Goal: Information Seeking & Learning: Learn about a topic

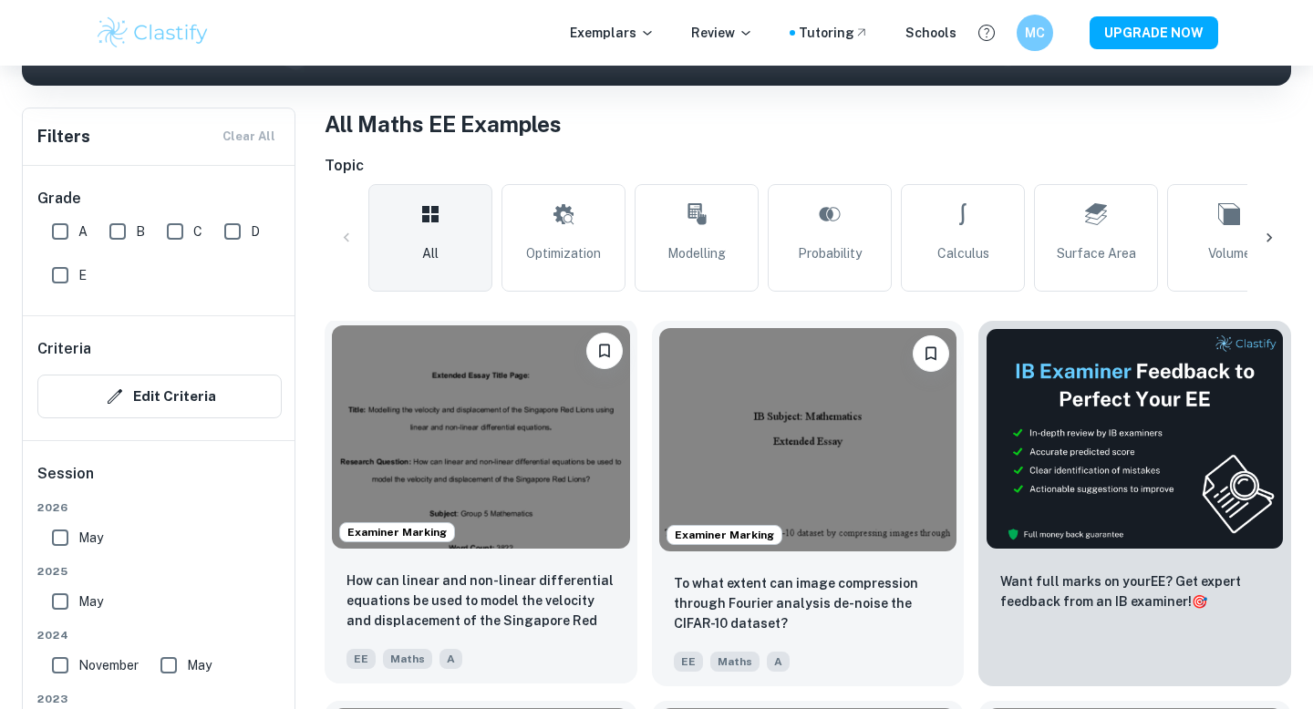
scroll to position [496, 0]
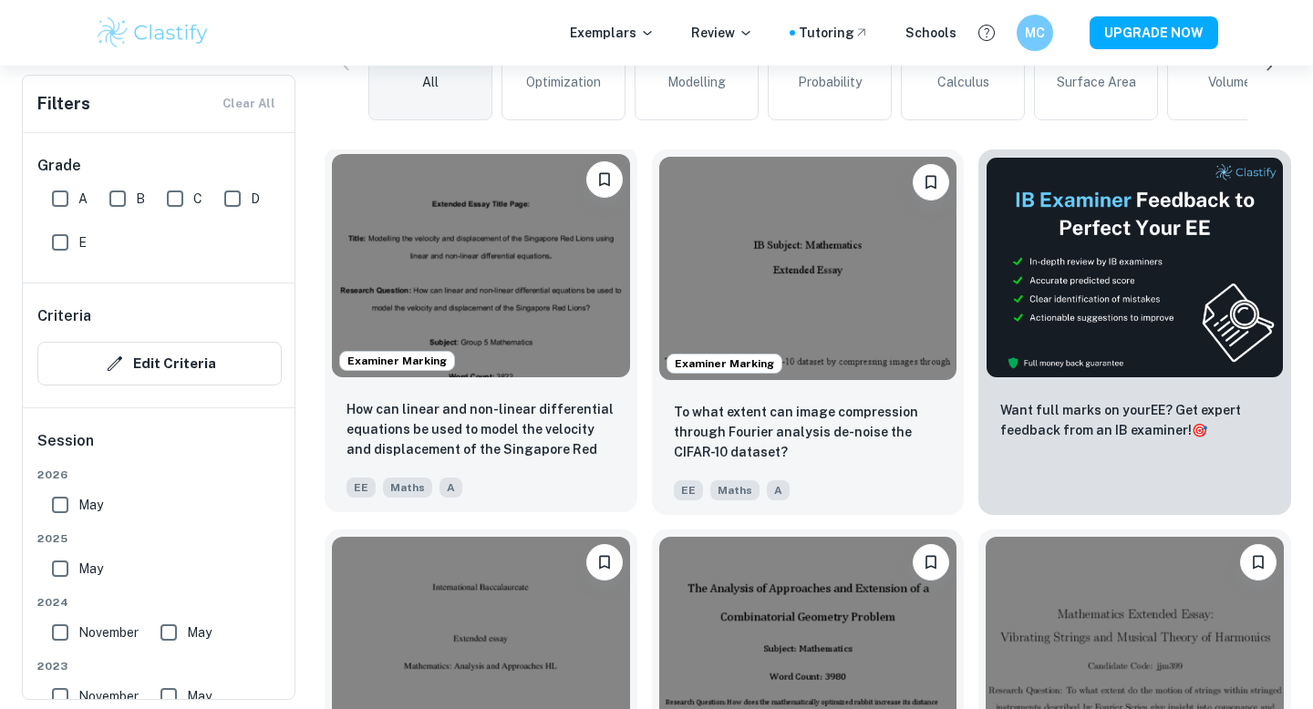
click at [512, 465] on div "How can linear and non-linear differential equations be used to model the veloc…" at bounding box center [481, 449] width 313 height 128
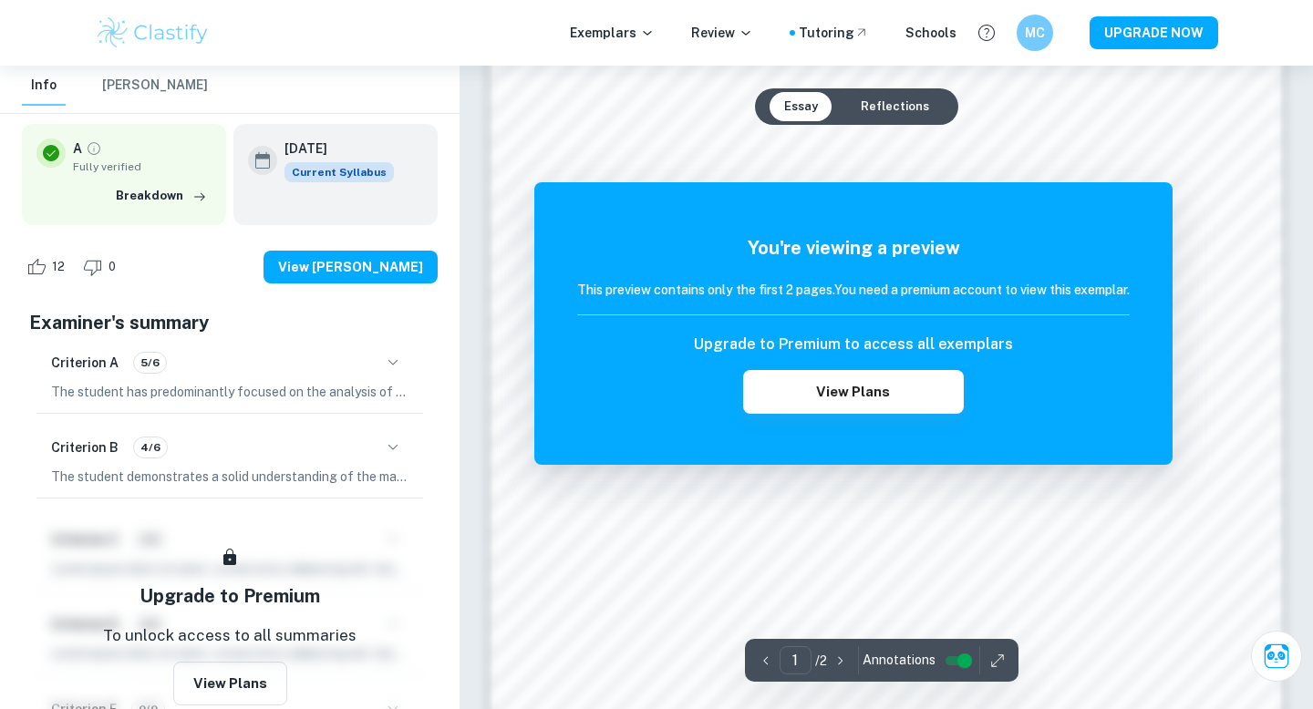
scroll to position [1353, 0]
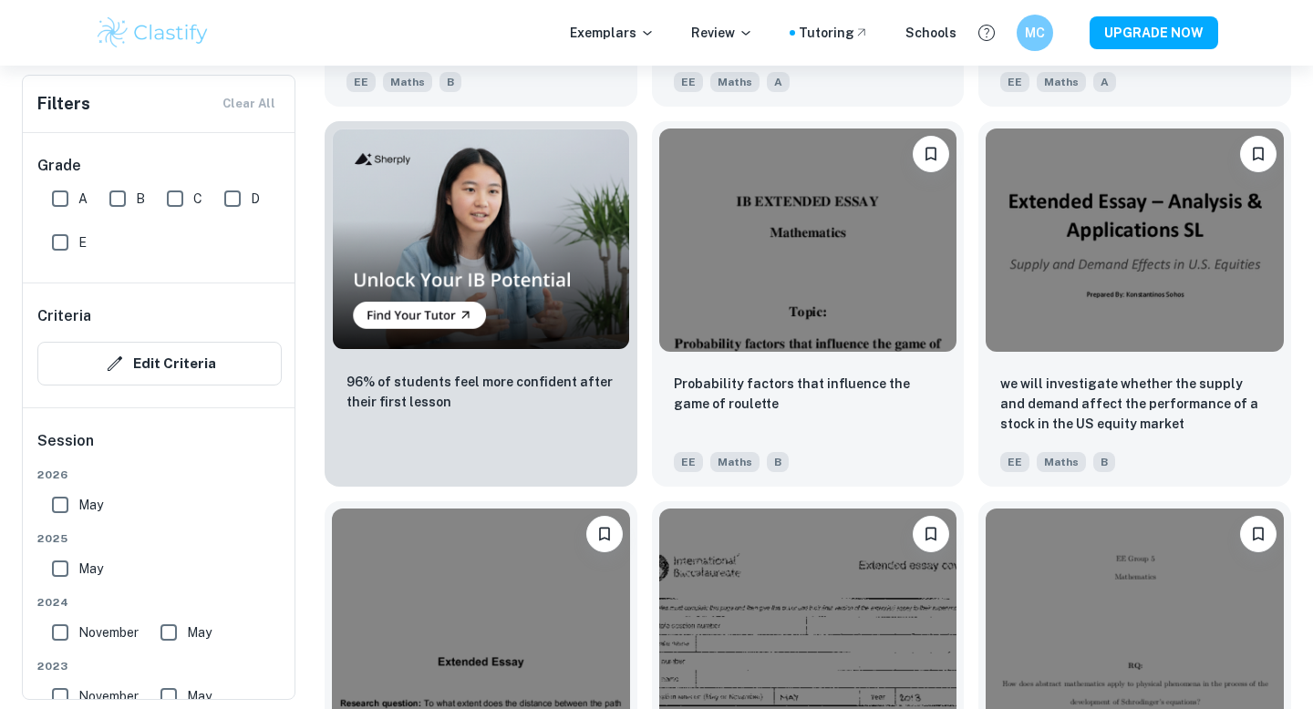
scroll to position [7468, 0]
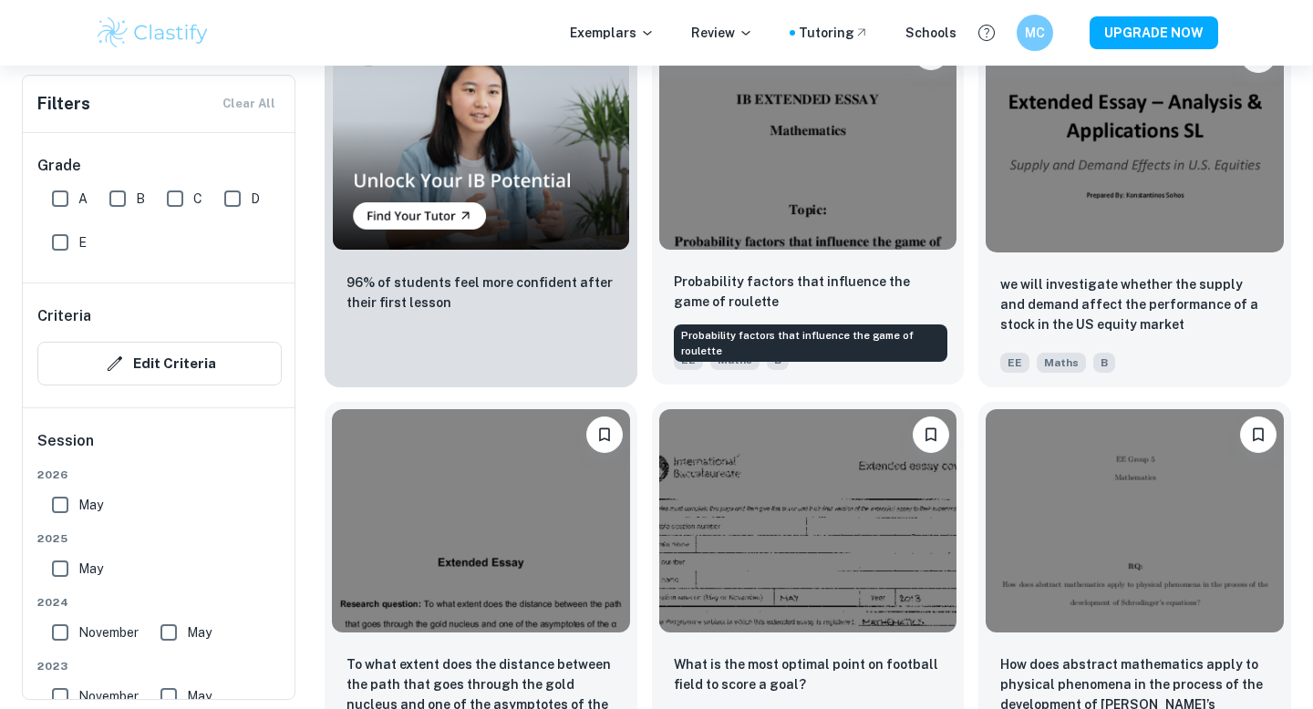
click at [894, 294] on p "Probability factors that influence the game of roulette" at bounding box center [808, 292] width 269 height 40
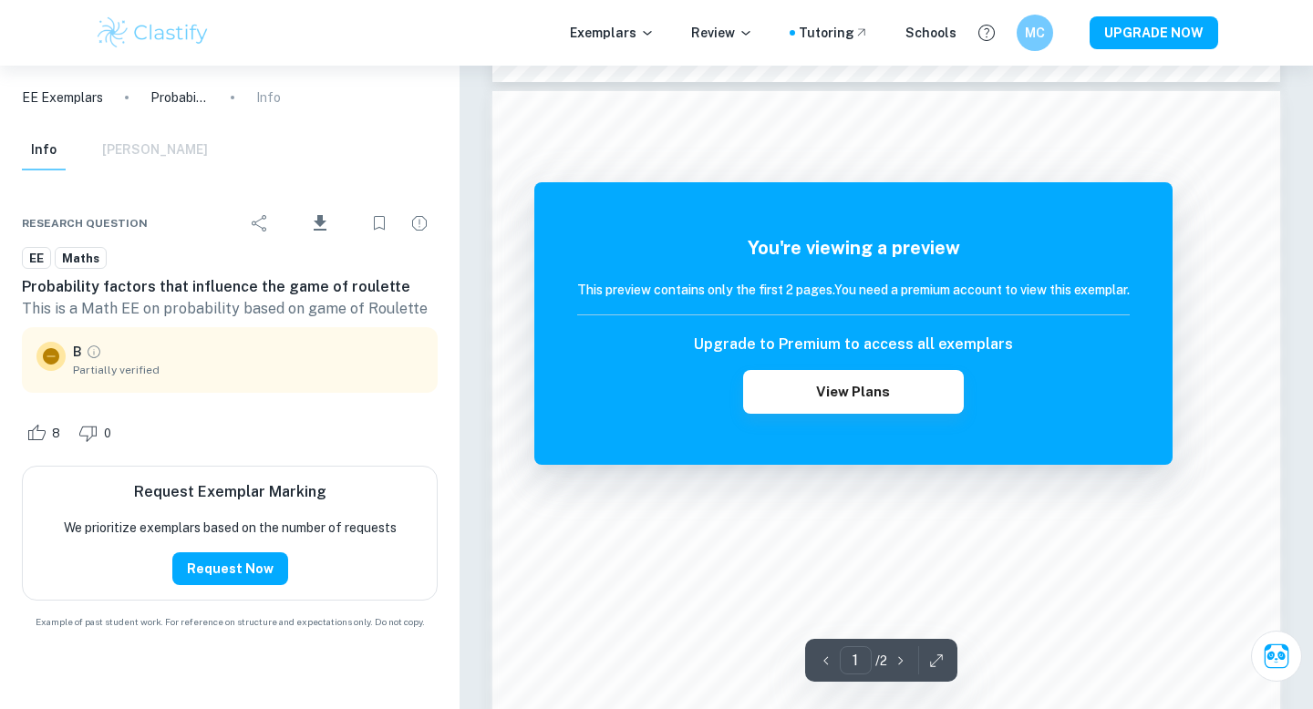
scroll to position [1207, 0]
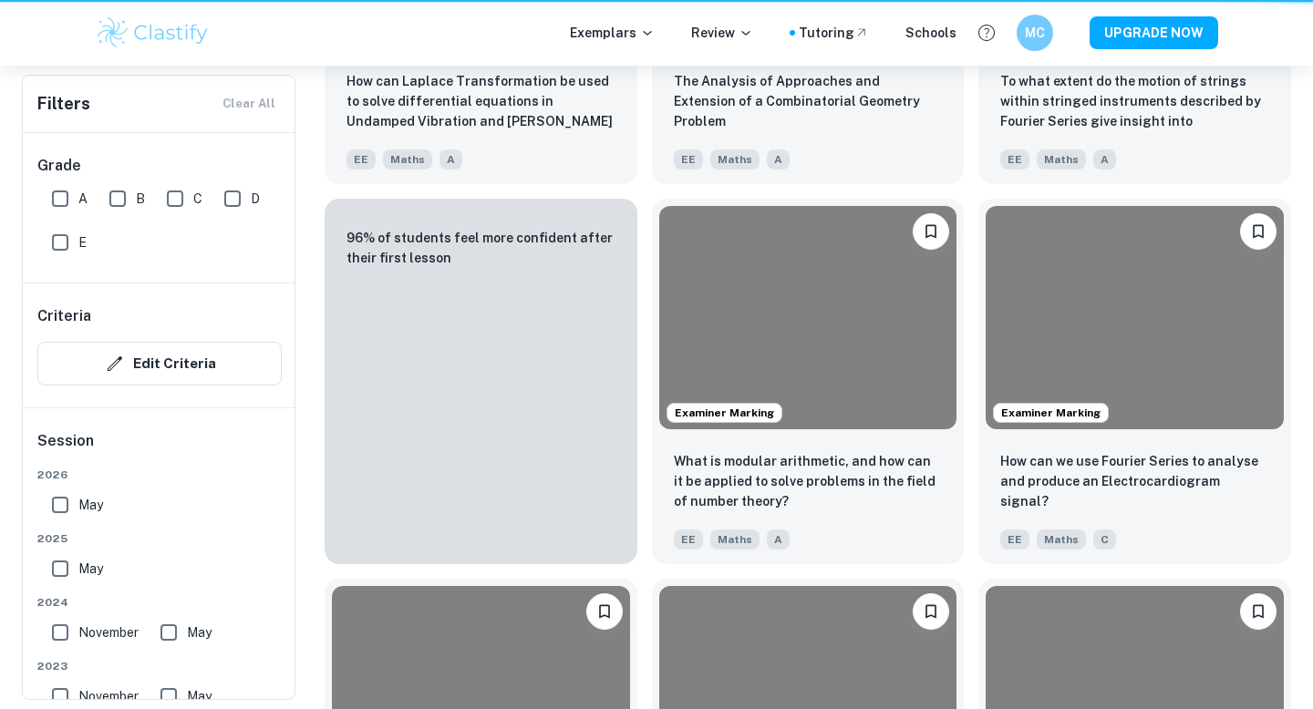
scroll to position [7468, 0]
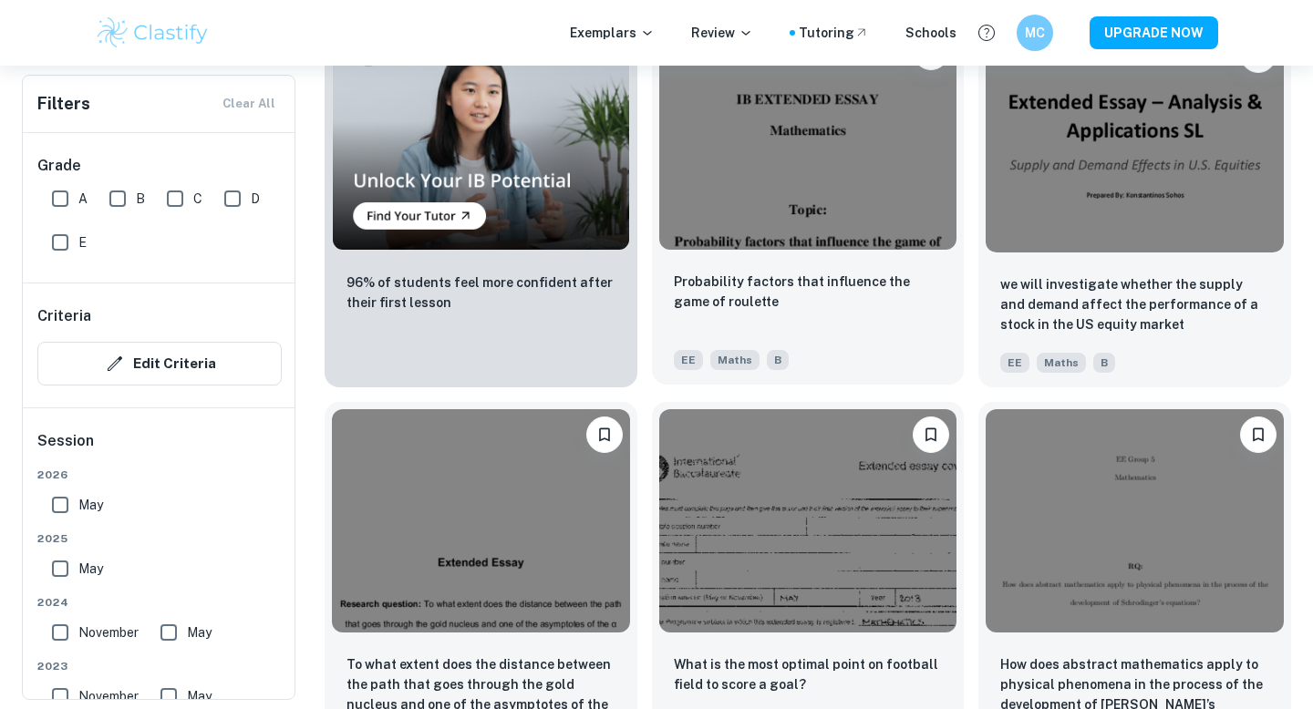
click at [787, 238] on img at bounding box center [808, 137] width 298 height 223
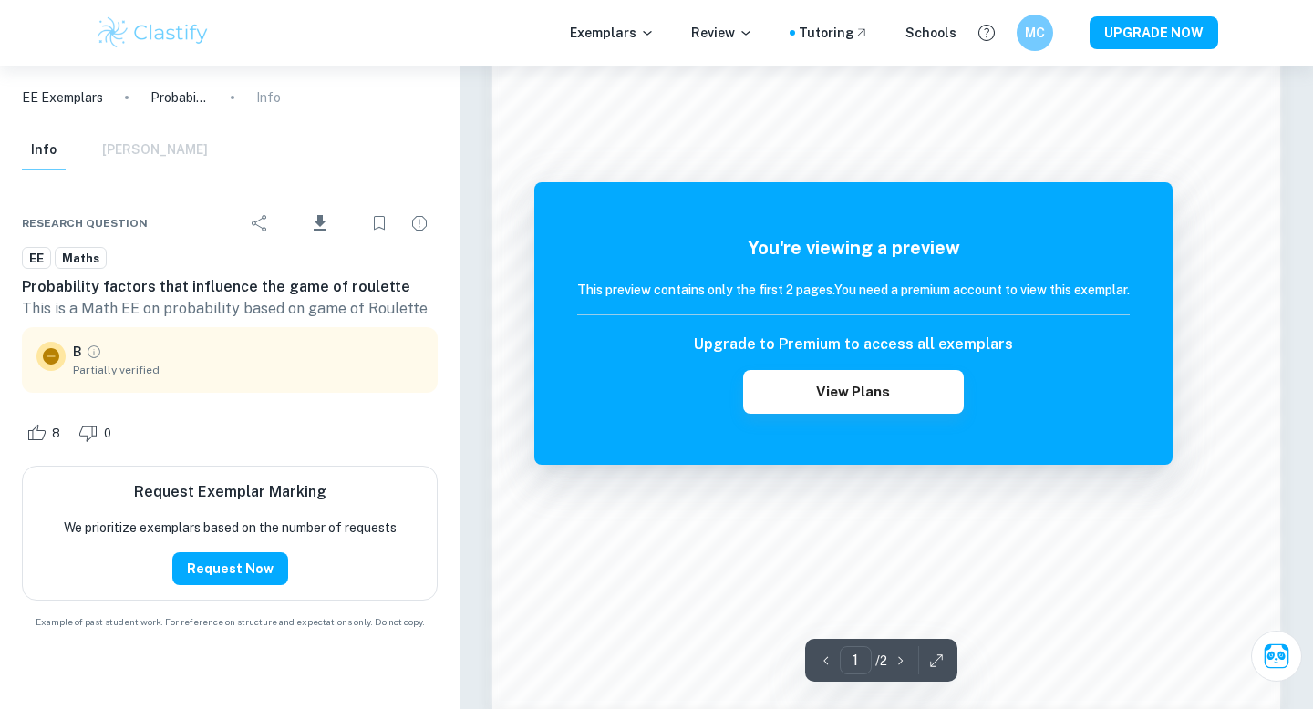
scroll to position [1873, 0]
